Goal: Check status: Check status

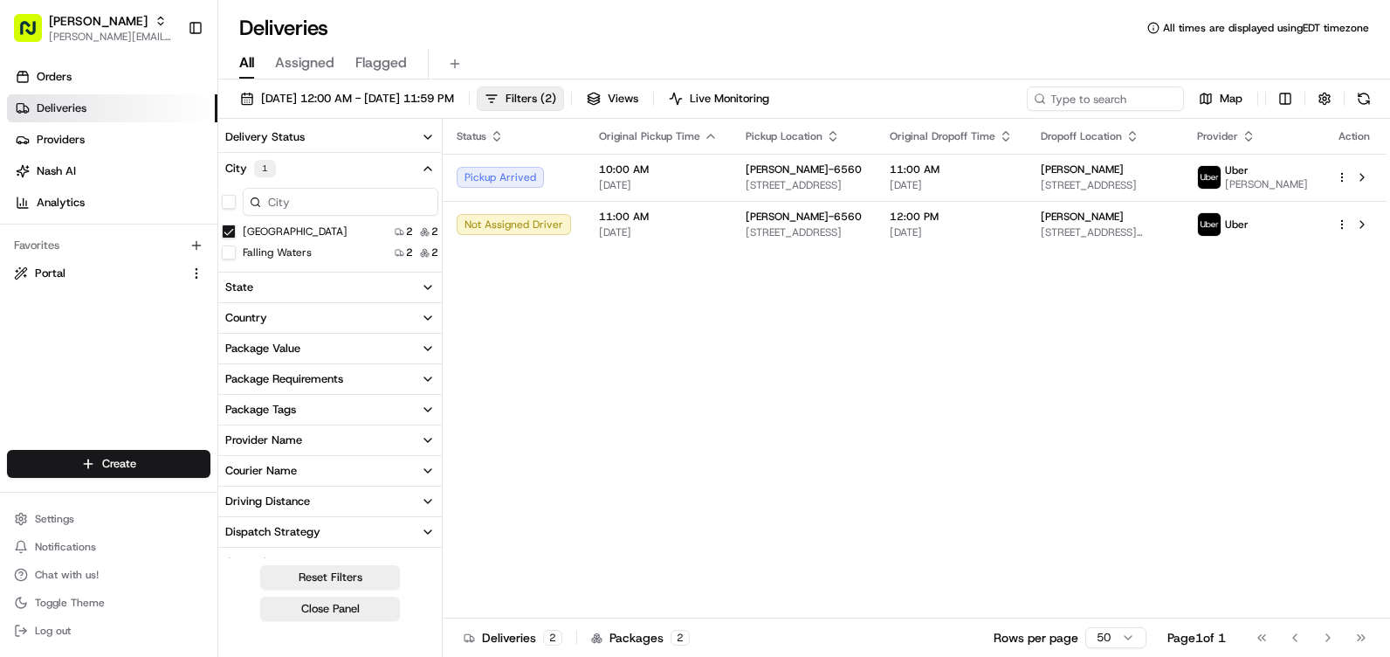
scroll to position [423, 0]
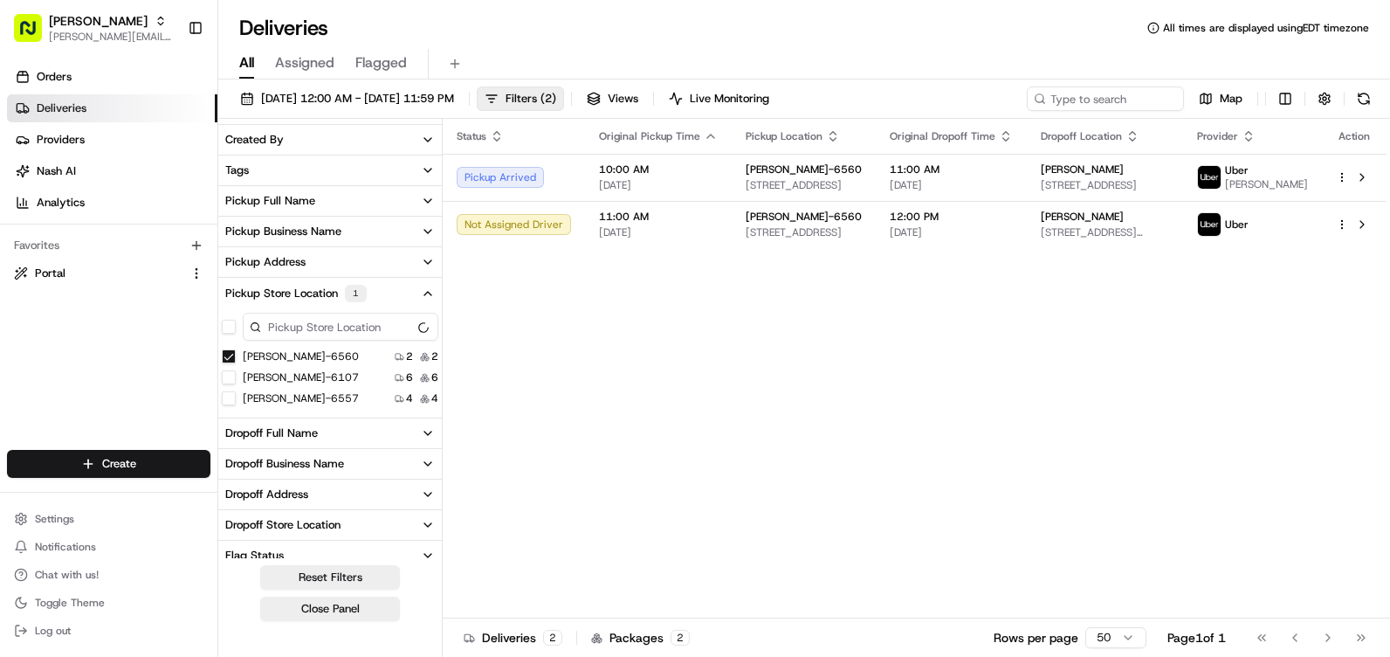
click at [244, 69] on span "All" at bounding box center [246, 62] width 15 height 21
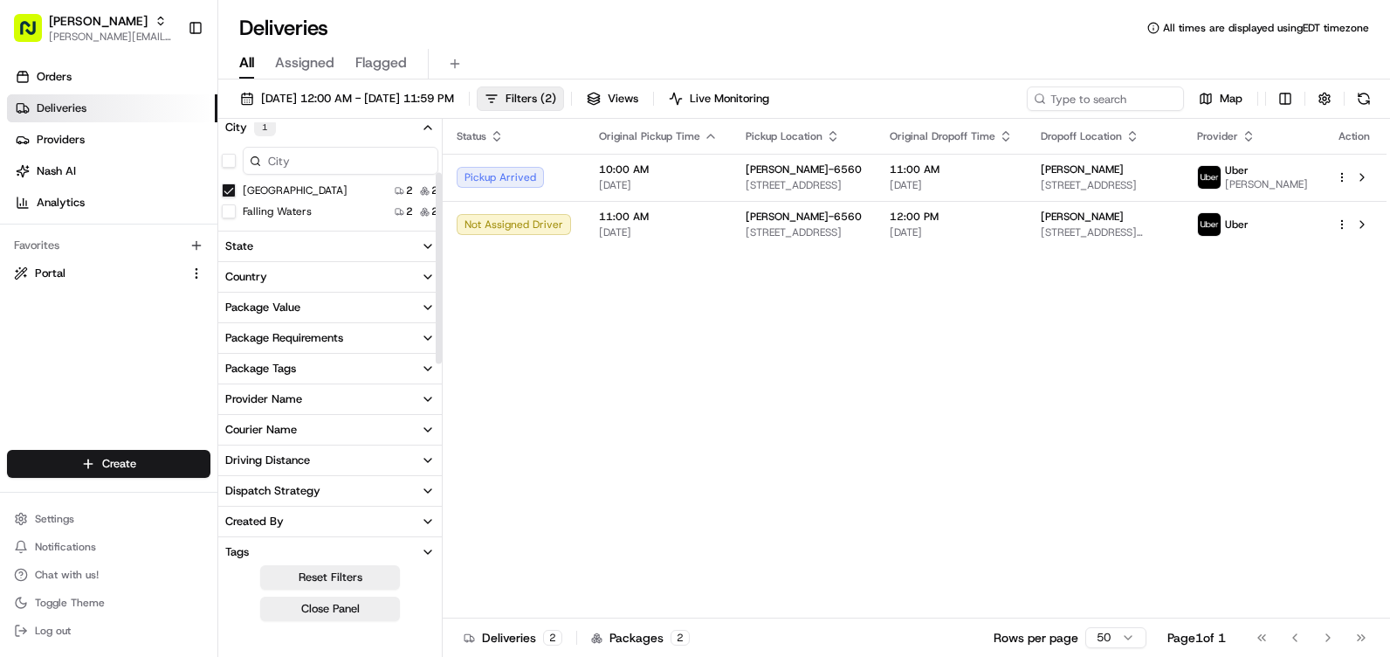
scroll to position [0, 0]
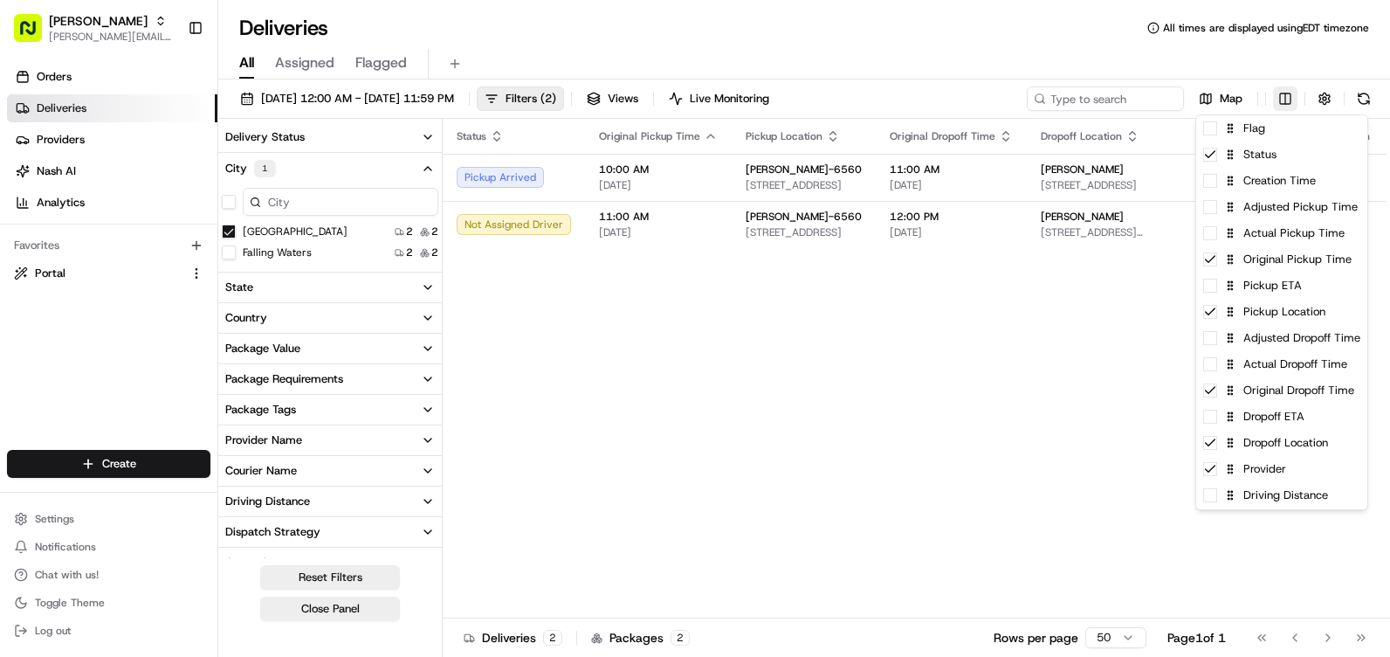
click at [1290, 98] on html "Martin's [EMAIL_ADDRESS][PERSON_NAME][DOMAIN_NAME] Toggle Sidebar Orders Delive…" at bounding box center [695, 328] width 1390 height 657
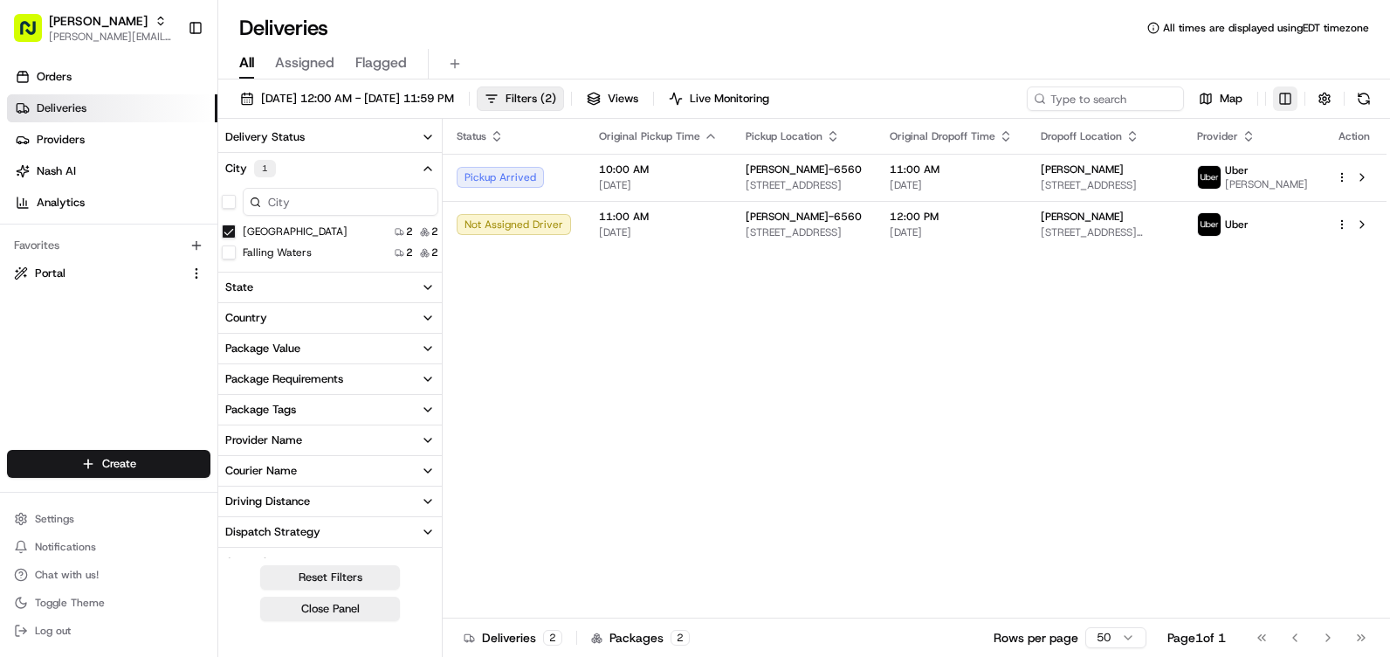
click at [1290, 98] on html "Martin's [EMAIL_ADDRESS][PERSON_NAME][DOMAIN_NAME] Toggle Sidebar Orders Delive…" at bounding box center [695, 328] width 1390 height 657
click at [1332, 97] on button "button" at bounding box center [1324, 98] width 24 height 24
click at [1328, 97] on button "button" at bounding box center [1324, 98] width 24 height 24
click at [1366, 97] on button at bounding box center [1364, 98] width 24 height 24
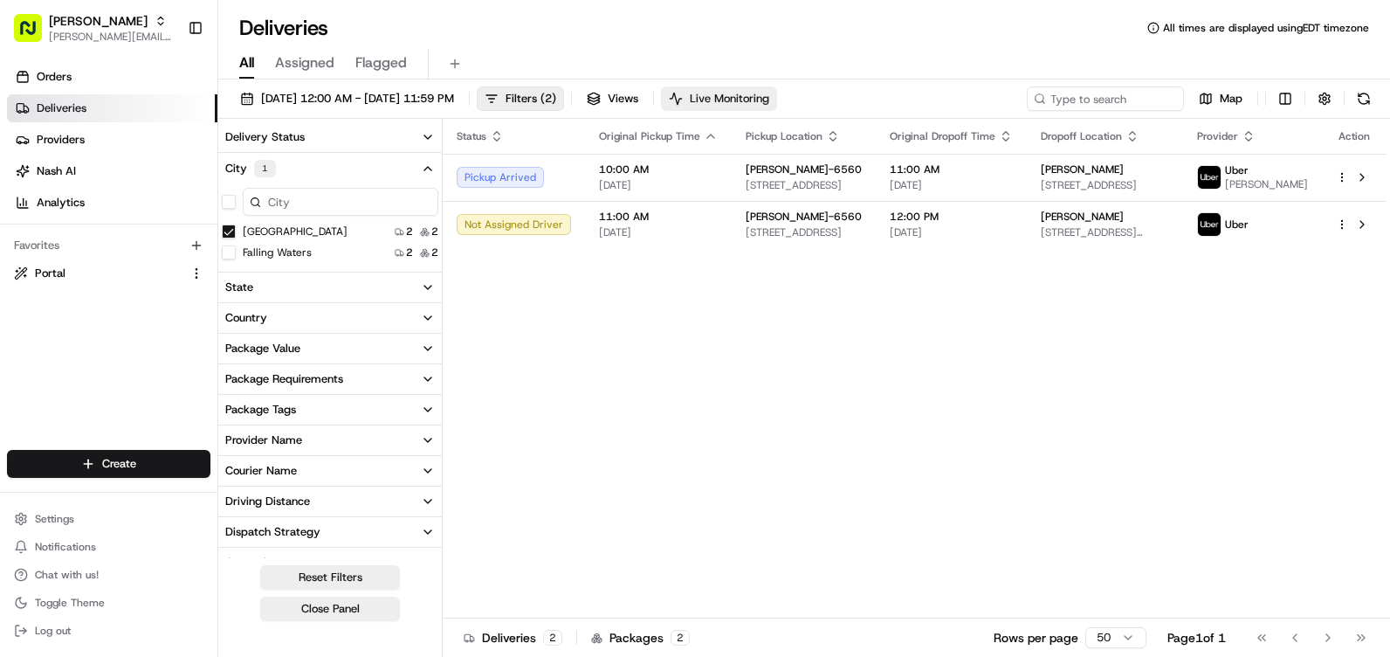
click at [769, 101] on span "Live Monitoring" at bounding box center [729, 99] width 79 height 16
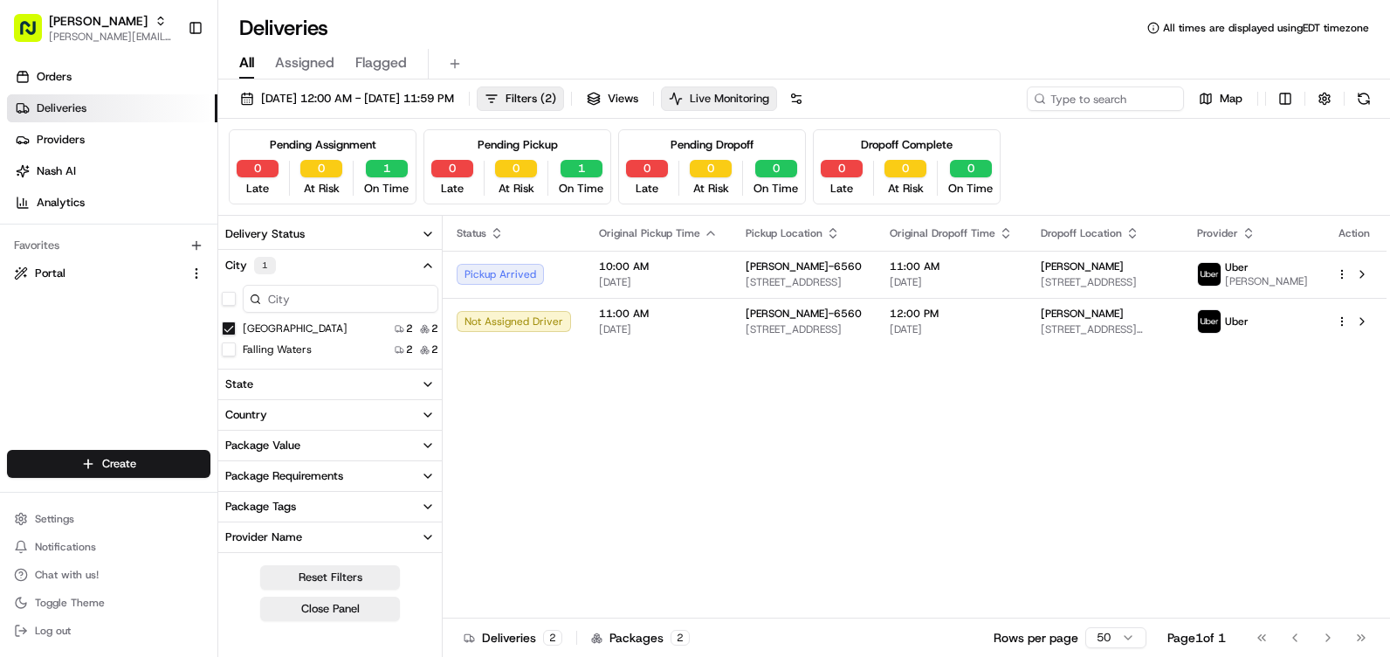
click at [769, 91] on span "Live Monitoring" at bounding box center [729, 99] width 79 height 16
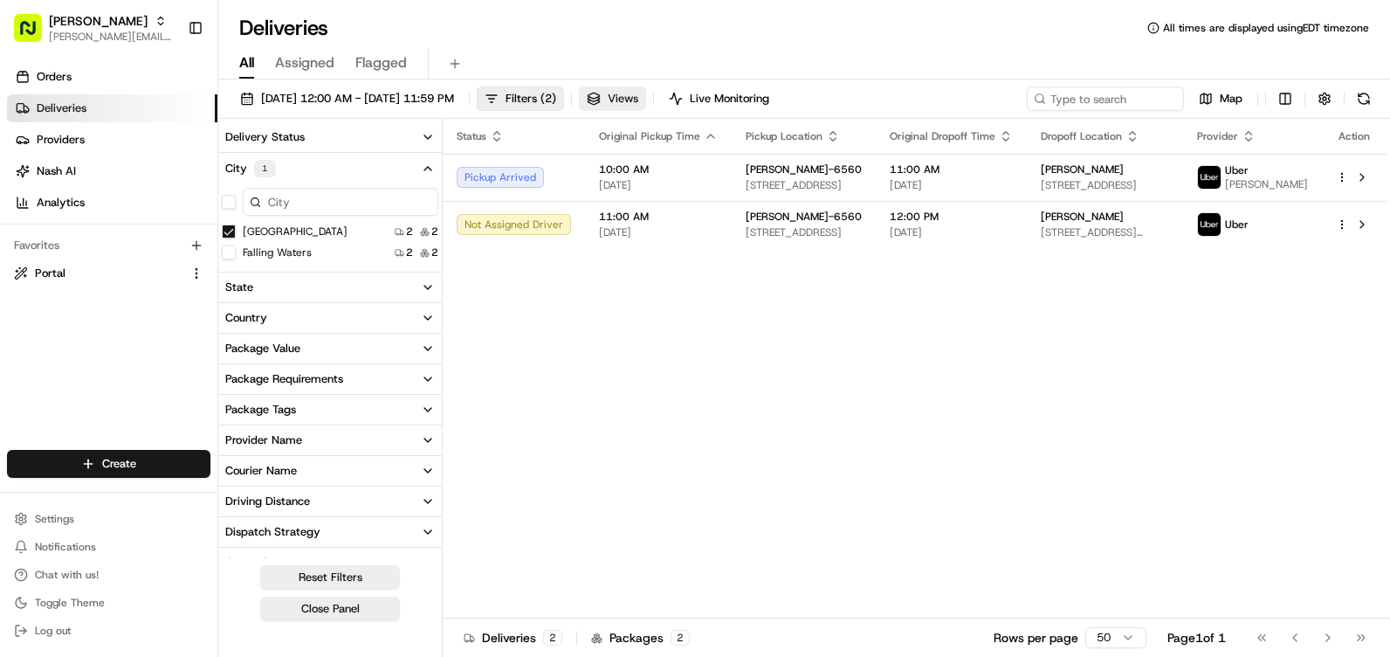
click at [638, 102] on span "Views" at bounding box center [623, 99] width 31 height 16
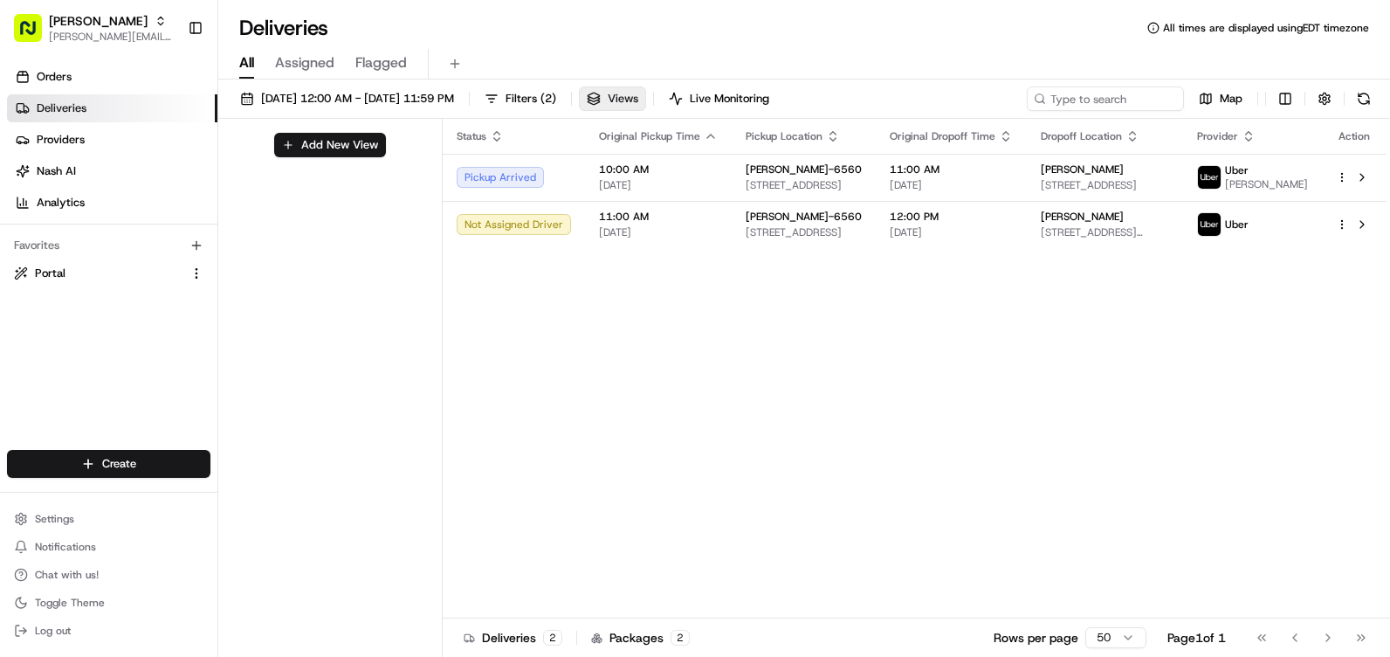
click at [638, 102] on span "Views" at bounding box center [623, 99] width 31 height 16
